Goal: Task Accomplishment & Management: Manage account settings

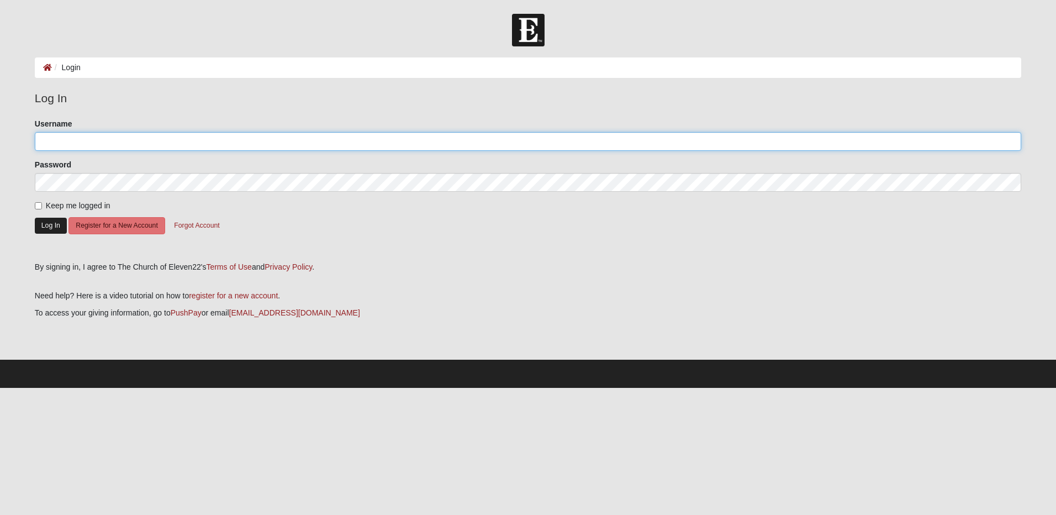
type input "[EMAIL_ADDRESS][DOMAIN_NAME]"
click at [45, 225] on button "Log In" at bounding box center [51, 226] width 32 height 16
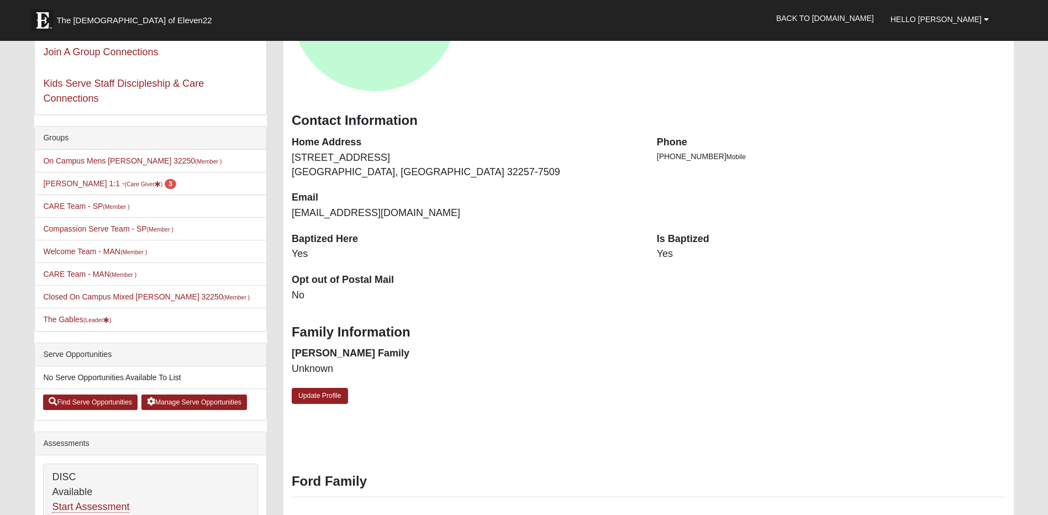
scroll to position [179, 0]
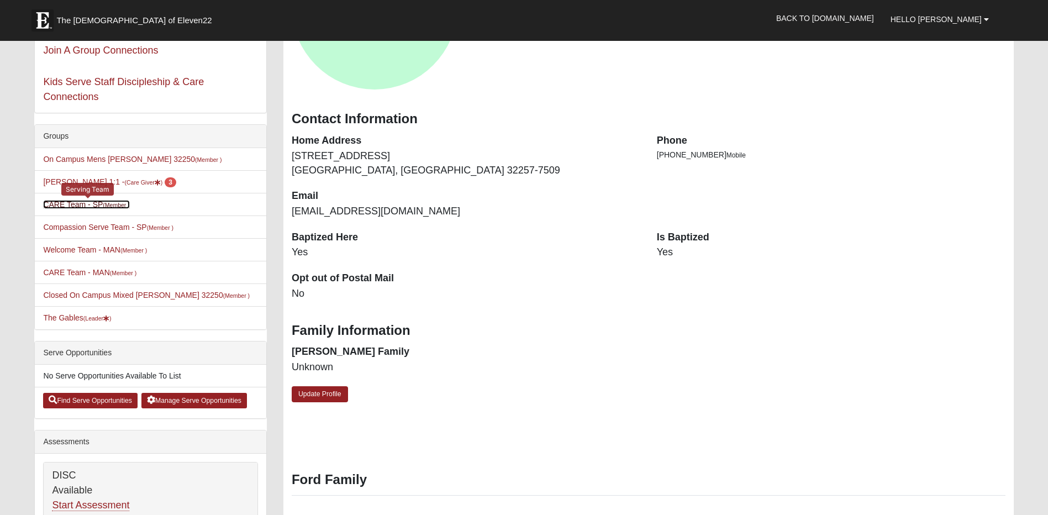
click at [97, 203] on link "CARE Team - SP (Member )" at bounding box center [86, 204] width 86 height 9
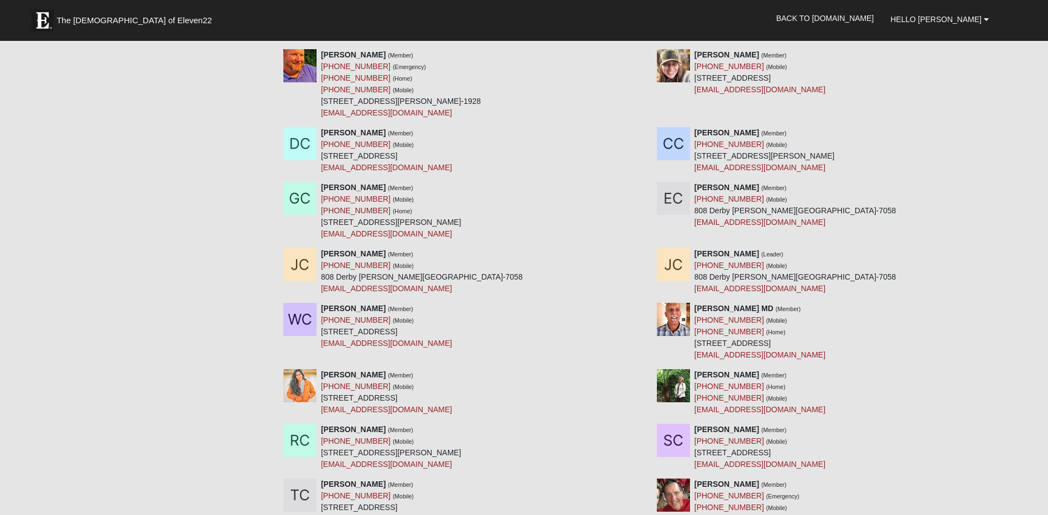
scroll to position [1739, 0]
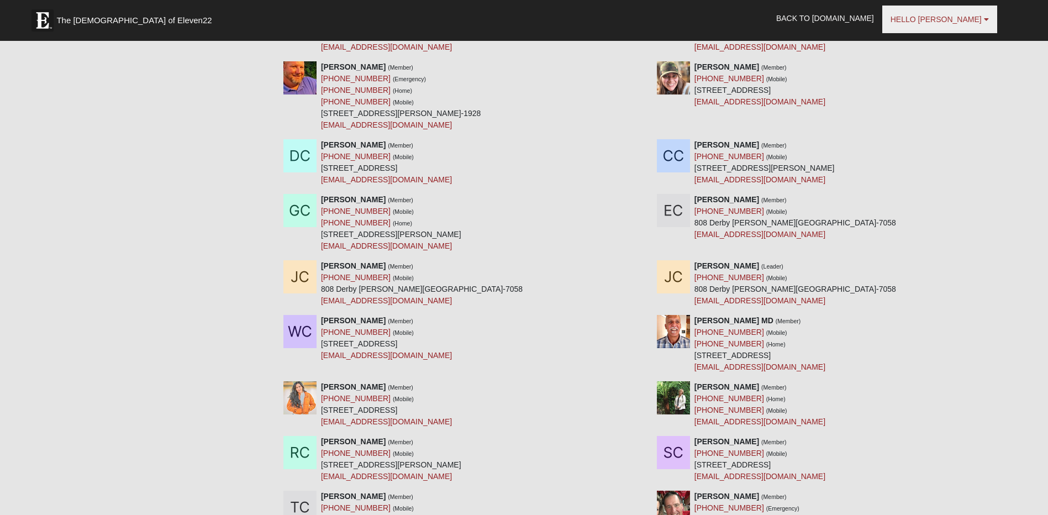
click at [984, 19] on b at bounding box center [986, 19] width 5 height 8
click at [943, 70] on link "Log Out" at bounding box center [938, 68] width 87 height 14
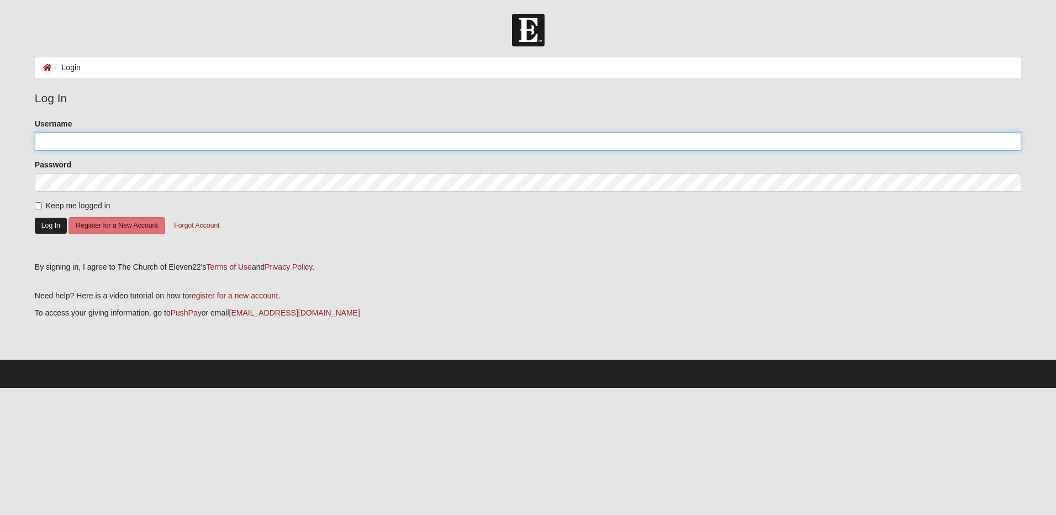
type input "[EMAIL_ADDRESS][DOMAIN_NAME]"
click at [44, 228] on button "Log In" at bounding box center [51, 226] width 32 height 16
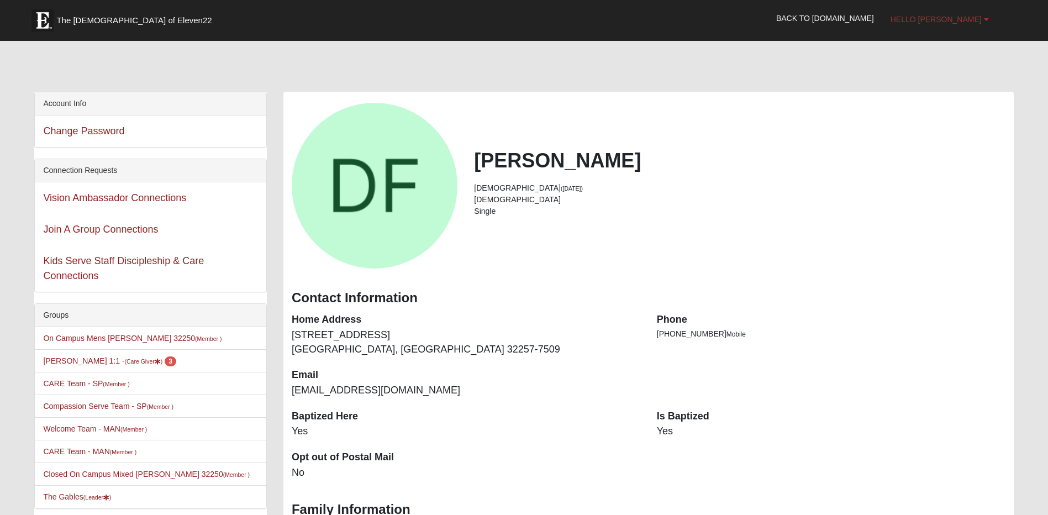
click at [990, 19] on link "Hello [PERSON_NAME]" at bounding box center [939, 20] width 115 height 28
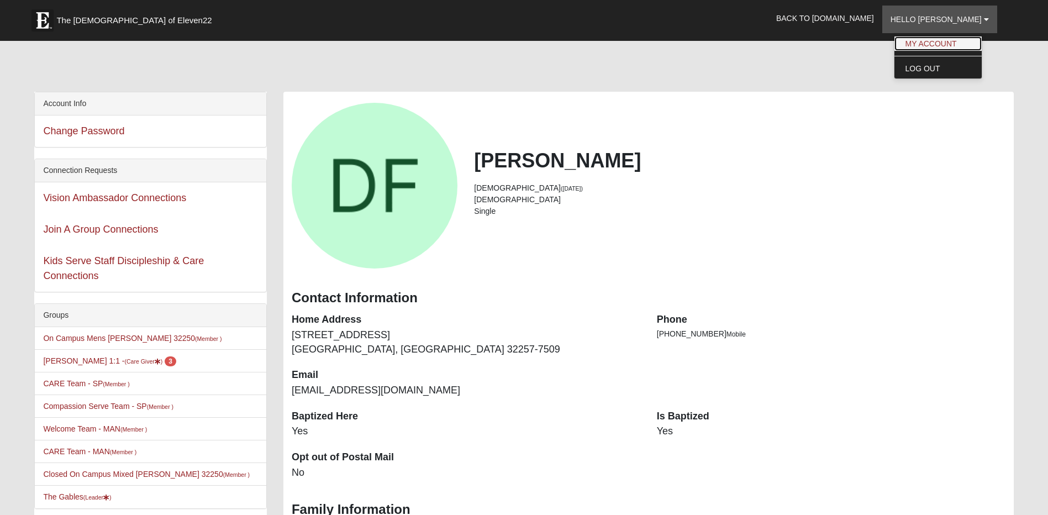
click at [972, 44] on link "My Account" at bounding box center [938, 43] width 87 height 14
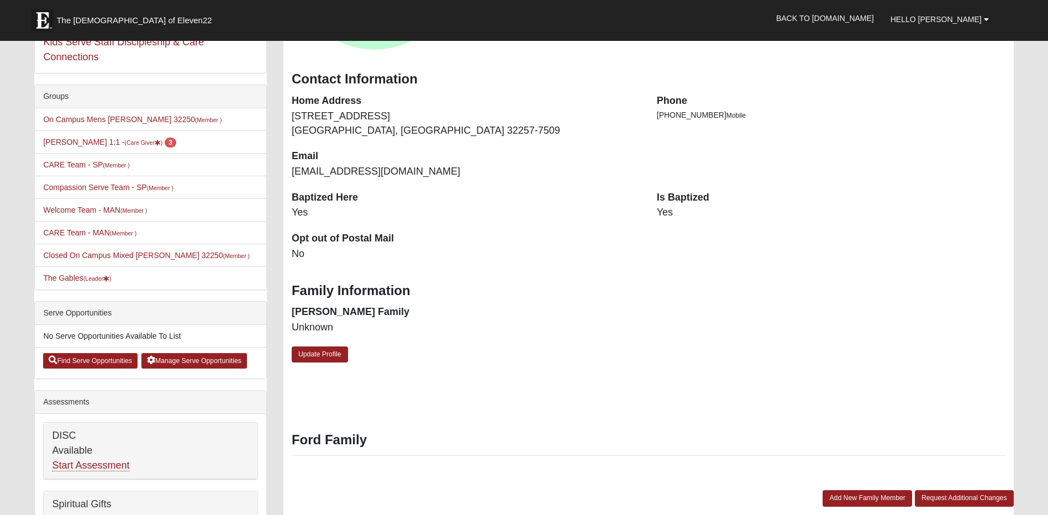
scroll to position [194, 0]
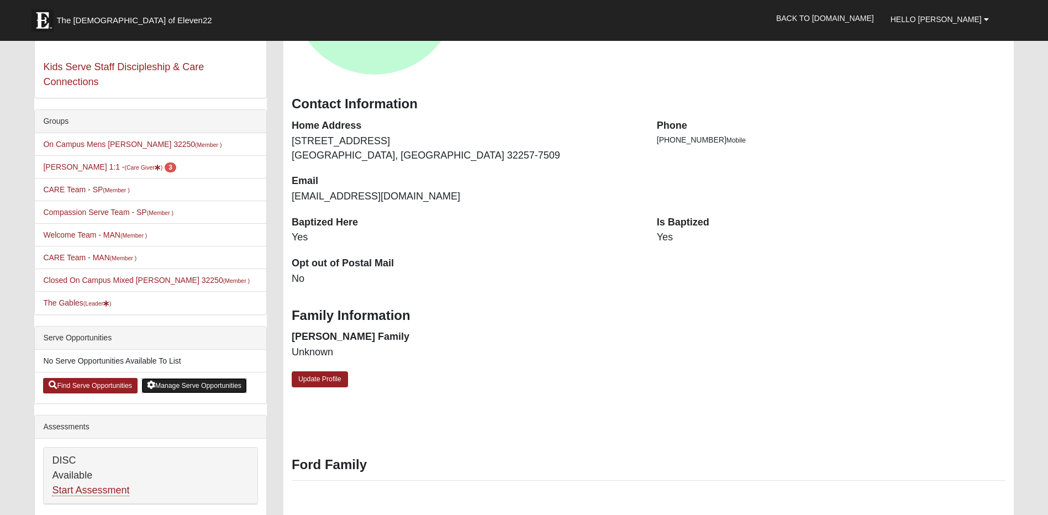
click at [180, 382] on link "Manage Serve Opportunities" at bounding box center [194, 385] width 106 height 15
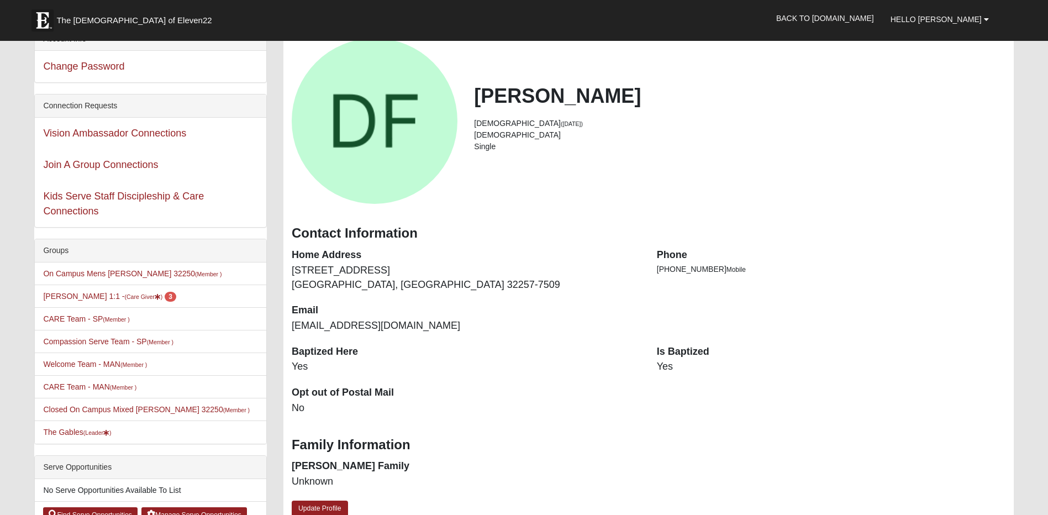
scroll to position [75, 0]
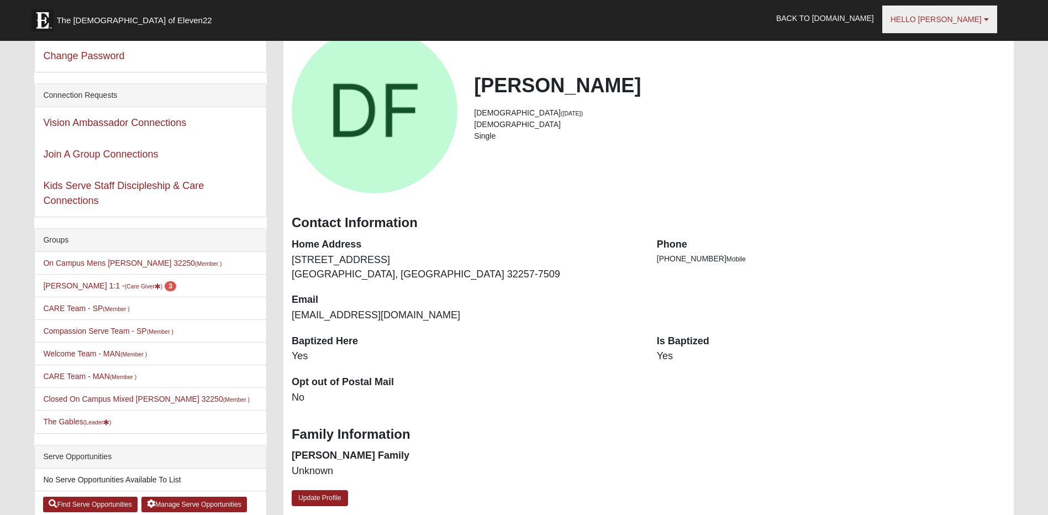
click at [986, 15] on b at bounding box center [986, 19] width 5 height 8
click at [963, 65] on link "Log Out" at bounding box center [938, 68] width 87 height 14
